Goal: Task Accomplishment & Management: Use online tool/utility

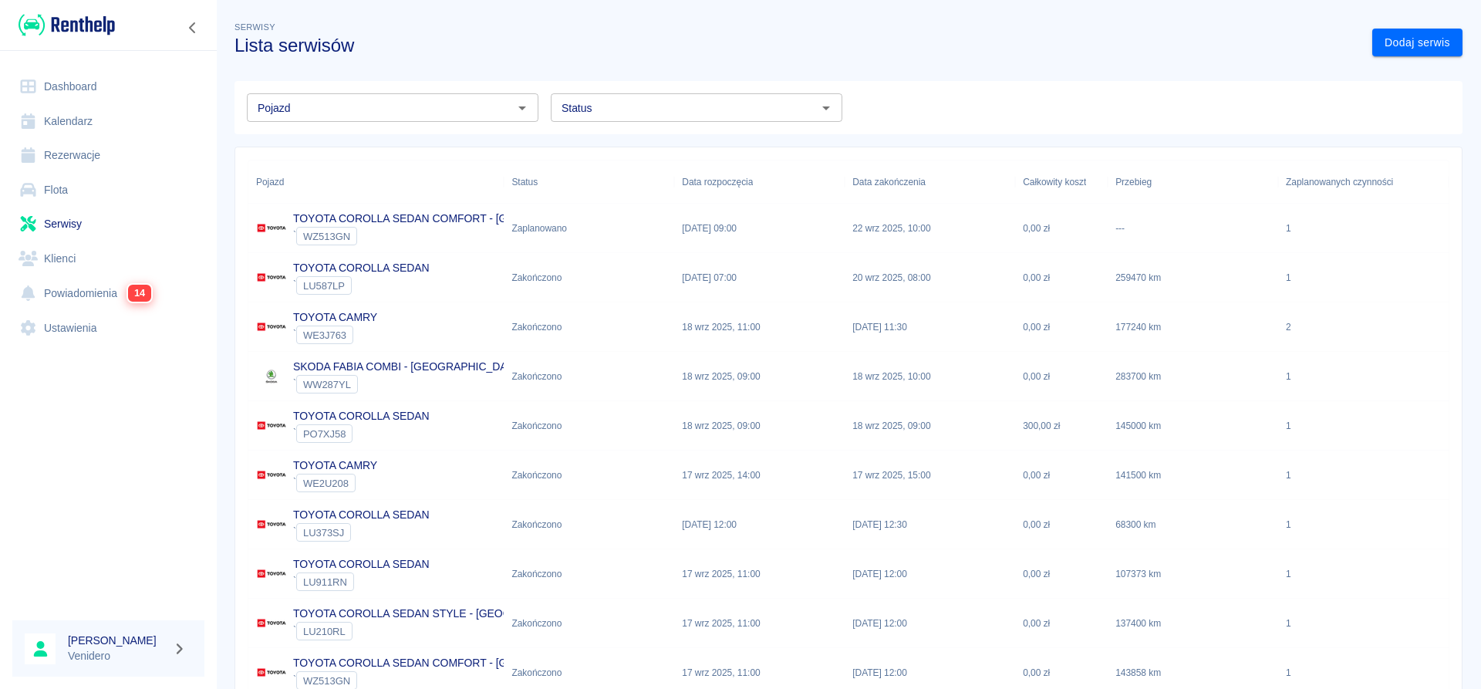
click at [749, 112] on input "Status" at bounding box center [684, 107] width 257 height 19
click at [629, 135] on li "Zaplanowano" at bounding box center [697, 140] width 292 height 25
type input "Zaplanowano"
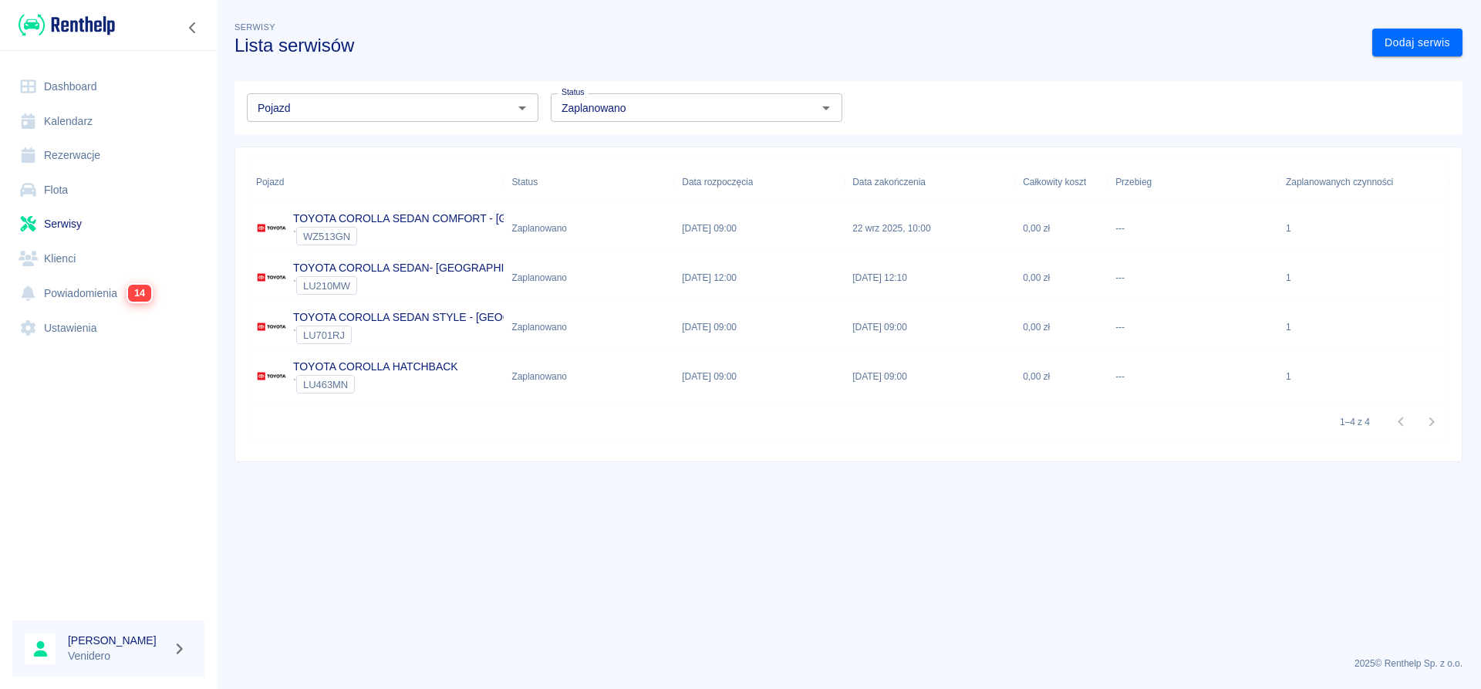
click at [382, 218] on p "TOYOTA COROLLA SEDAN COMFORT - [GEOGRAPHIC_DATA]" at bounding box center [450, 219] width 315 height 16
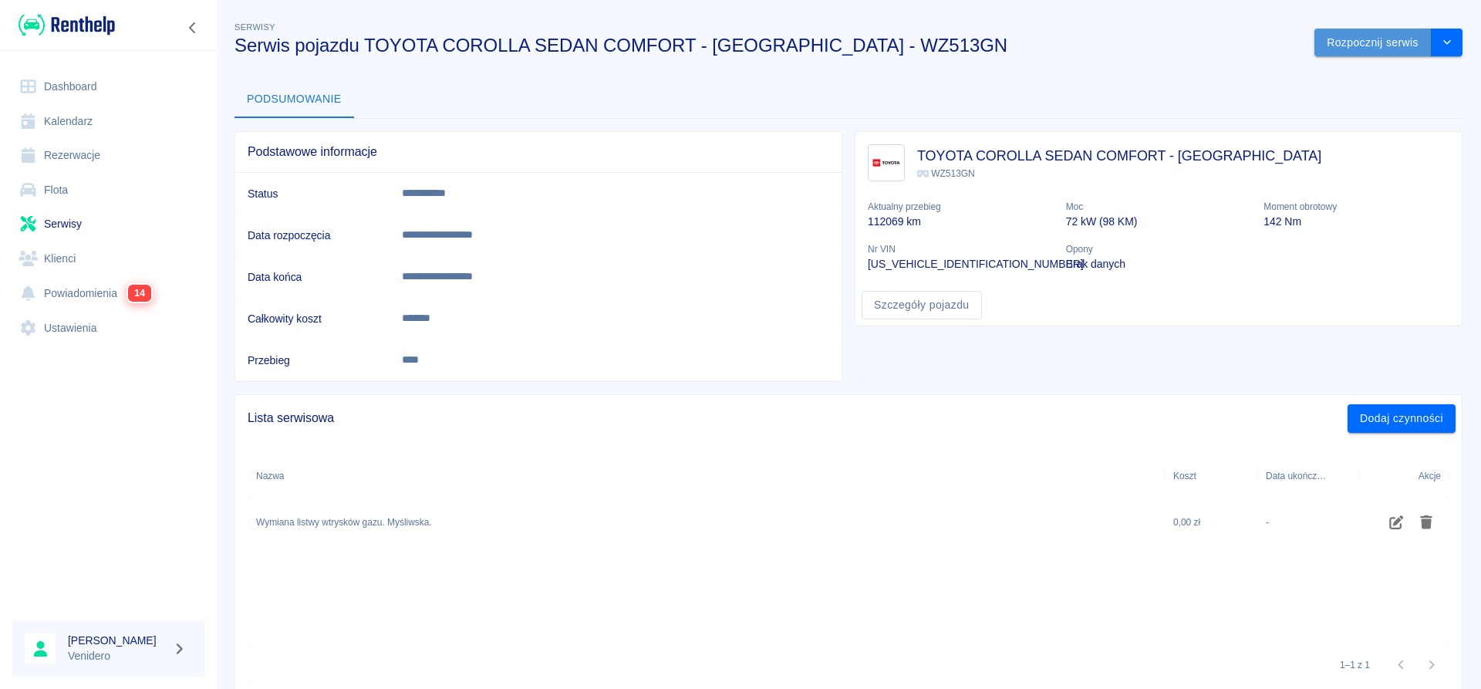
click at [1352, 39] on button "Rozpocznij serwis" at bounding box center [1373, 43] width 117 height 29
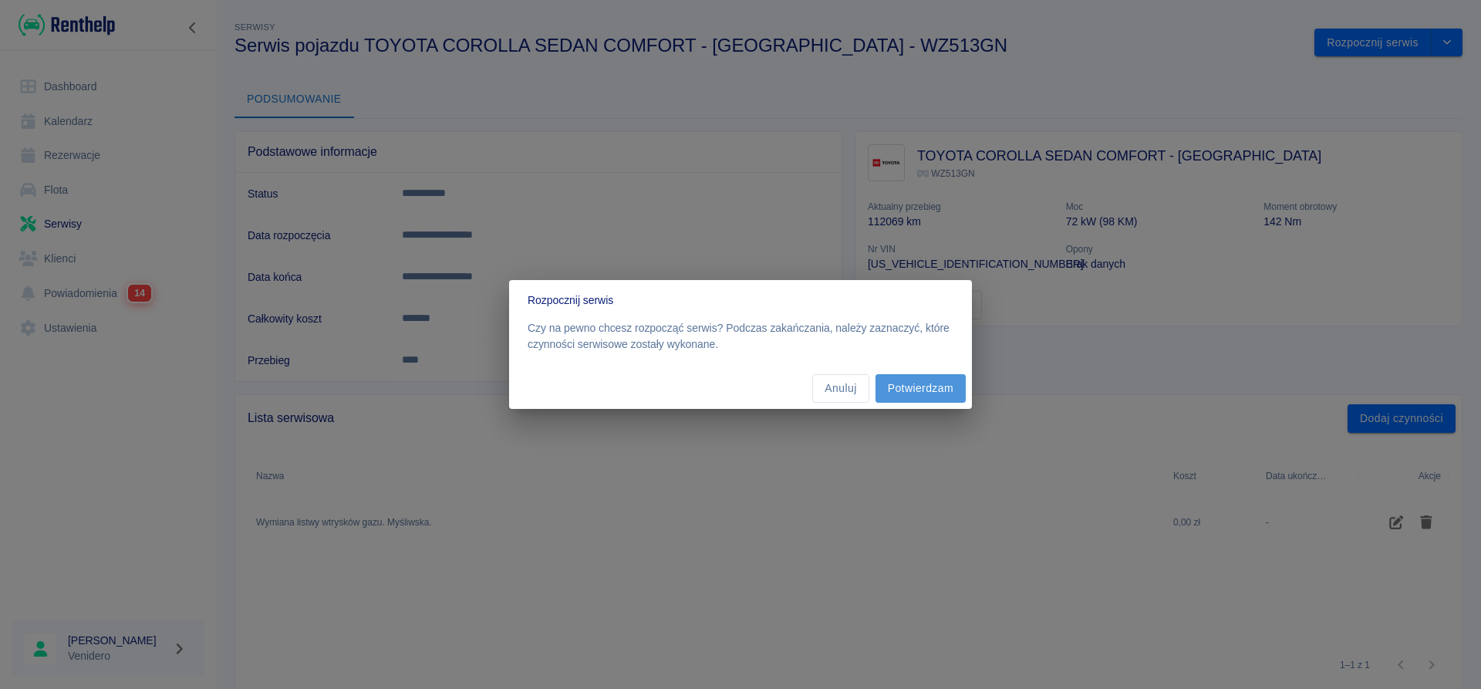
click at [924, 385] on button "Potwierdzam" at bounding box center [921, 388] width 90 height 29
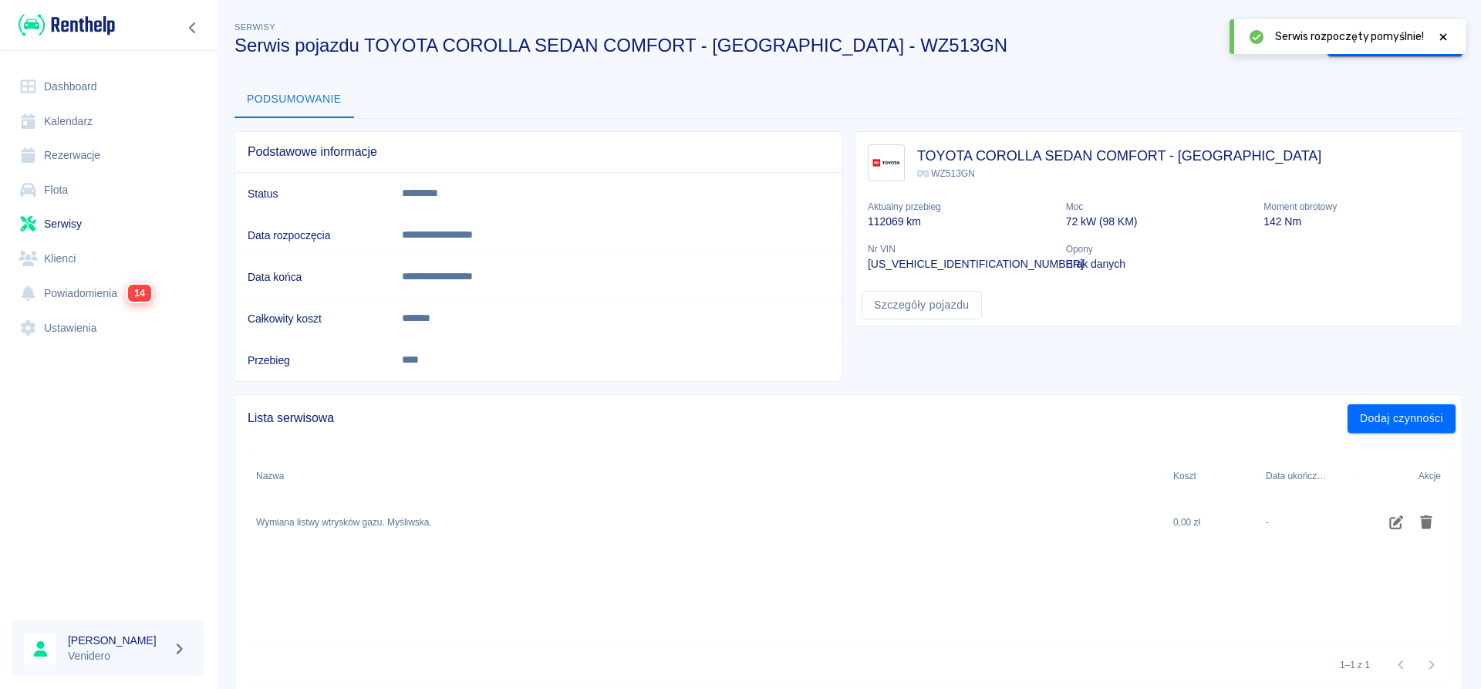
click at [1447, 35] on icon at bounding box center [1444, 37] width 14 height 11
click at [1373, 49] on button "Zakończ serwis" at bounding box center [1380, 43] width 104 height 29
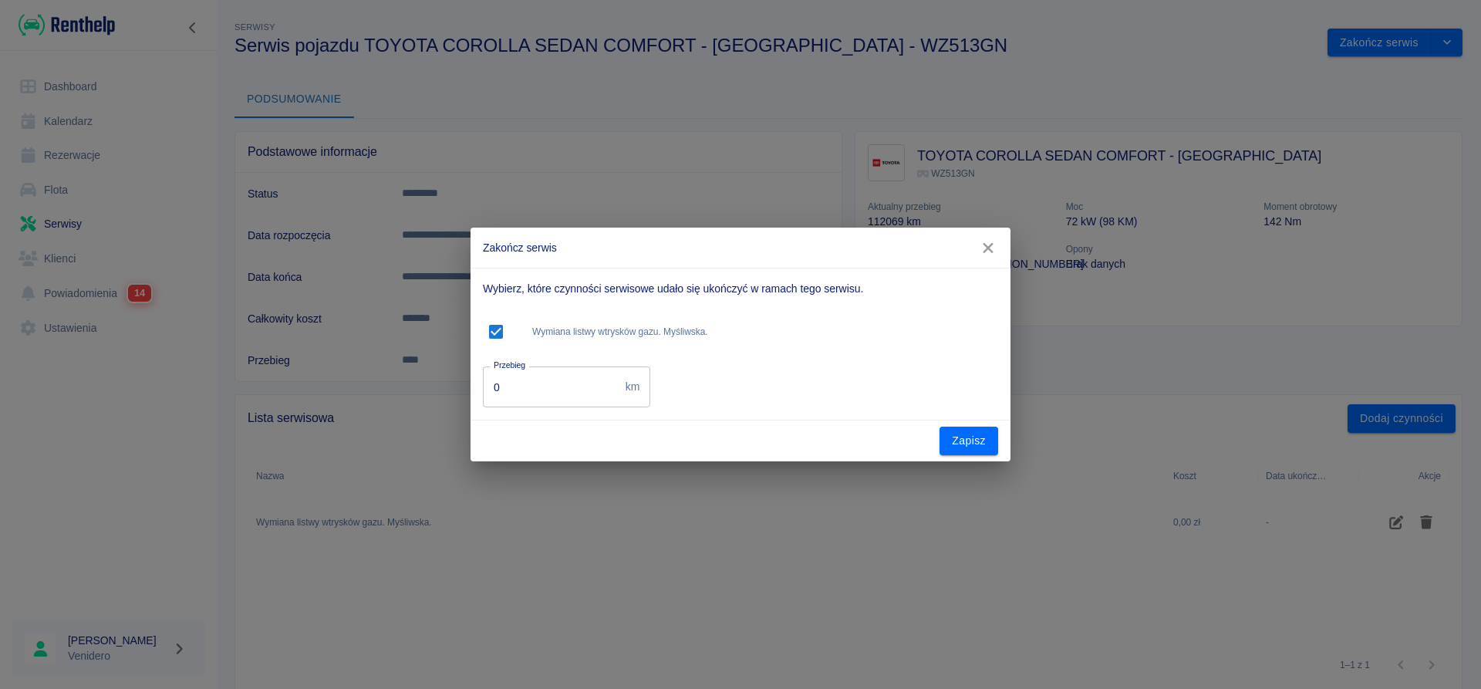
drag, startPoint x: 432, startPoint y: 384, endPoint x: 367, endPoint y: 391, distance: 65.2
click at [483, 391] on input "0" at bounding box center [551, 386] width 137 height 41
type input "144980"
click at [986, 437] on button "Zapisz" at bounding box center [969, 441] width 59 height 29
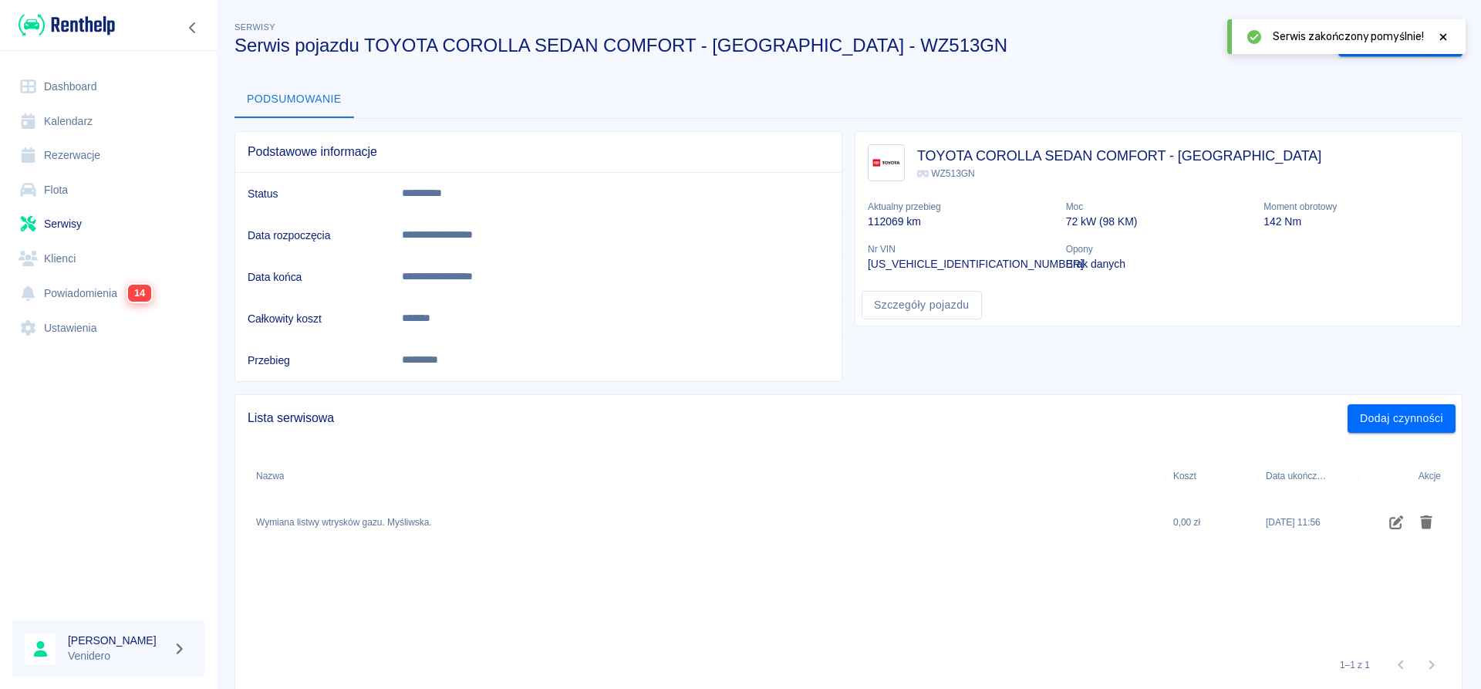
click at [1441, 33] on icon at bounding box center [1444, 37] width 14 height 11
click at [66, 218] on link "Serwisy" at bounding box center [108, 224] width 192 height 35
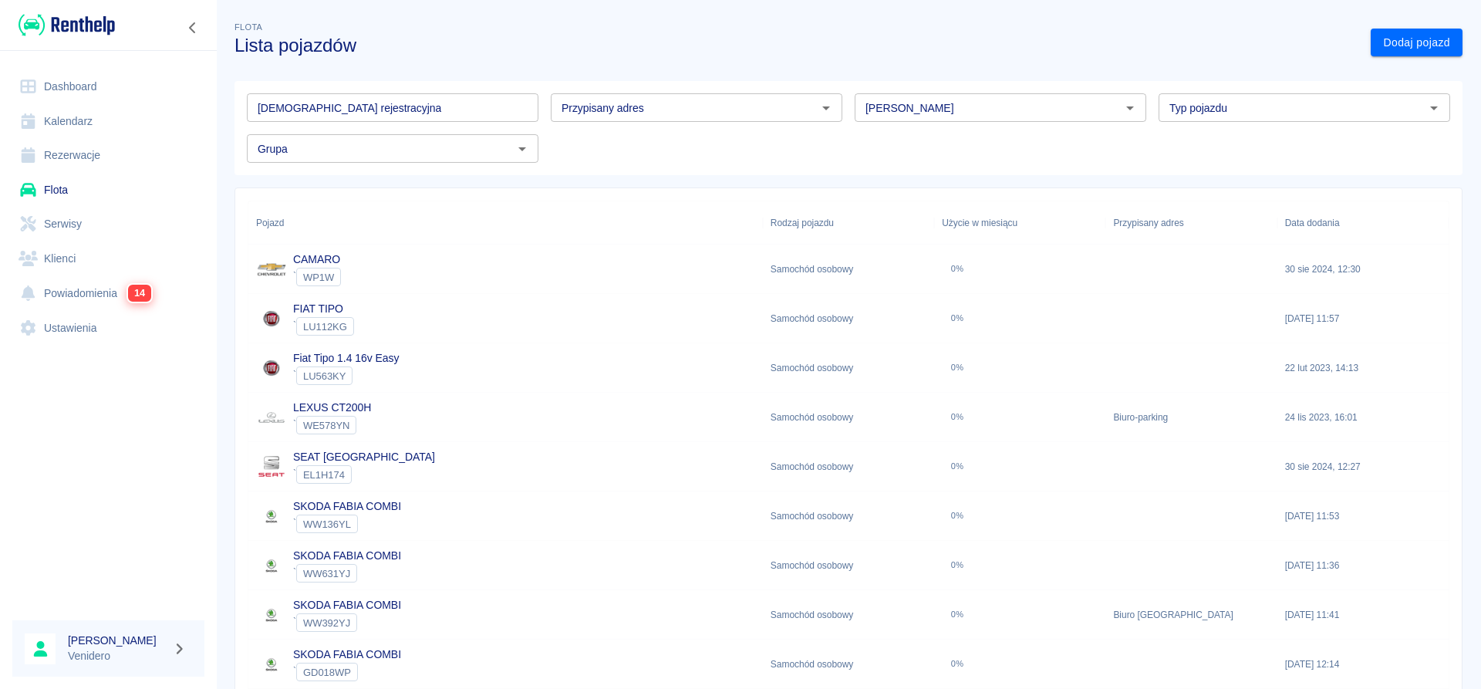
click at [71, 193] on link "Flota" at bounding box center [108, 190] width 192 height 35
